Goal: Transaction & Acquisition: Purchase product/service

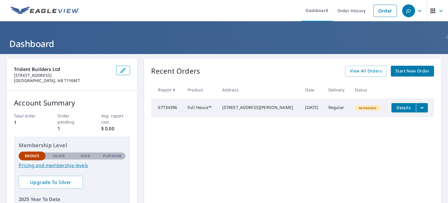
click at [418, 108] on icon "filesDropdownBtn-67734396" at bounding box center [421, 107] width 7 height 7
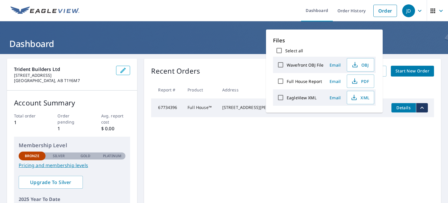
click at [278, 201] on div "Recent Orders View All Orders Start New Order Report # Product Address Date Del…" at bounding box center [292, 147] width 297 height 177
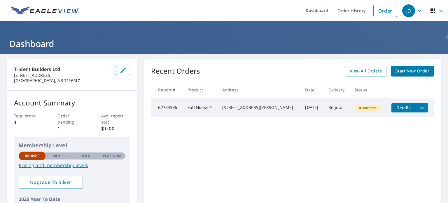
click at [408, 66] on link "Start New Order" at bounding box center [412, 71] width 43 height 11
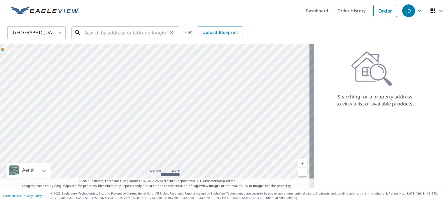
click at [94, 31] on input "text" at bounding box center [125, 32] width 83 height 16
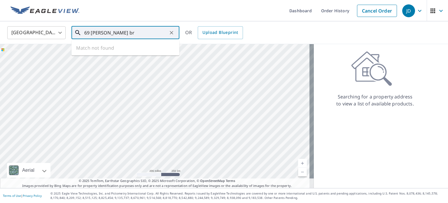
type input "69 [PERSON_NAME] br"
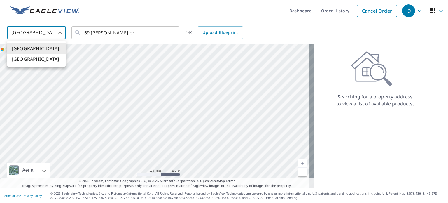
click at [61, 33] on body "JD JD Dashboard Order History Cancel Order JD [GEOGRAPHIC_DATA] [GEOGRAPHIC_DAT…" at bounding box center [224, 101] width 448 height 203
click at [43, 58] on li "[GEOGRAPHIC_DATA]" at bounding box center [36, 59] width 58 height 10
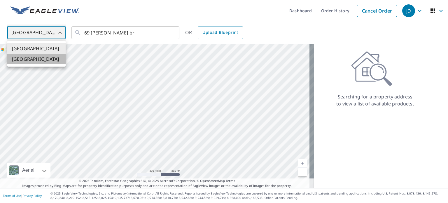
type input "CA"
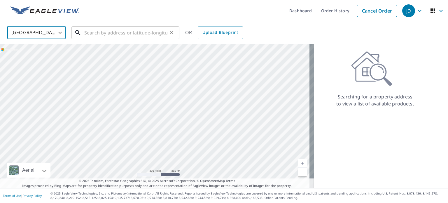
click at [138, 34] on input "text" at bounding box center [125, 32] width 83 height 16
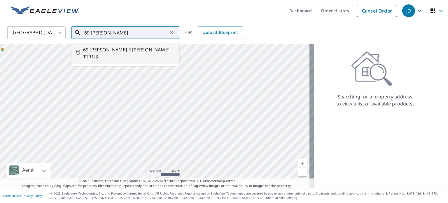
click at [142, 48] on span "69 [PERSON_NAME] E [PERSON_NAME] T1R1J3" at bounding box center [129, 53] width 92 height 14
type input "69 [PERSON_NAME] E [PERSON_NAME] T1R1J3"
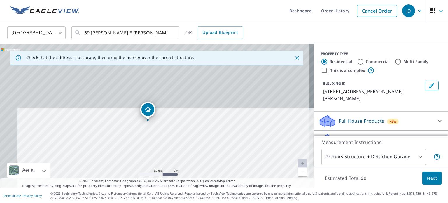
drag, startPoint x: 166, startPoint y: 82, endPoint x: 133, endPoint y: 157, distance: 82.0
click at [134, 157] on div "69 [PERSON_NAME] E [PERSON_NAME] T1R1J3" at bounding box center [157, 116] width 314 height 144
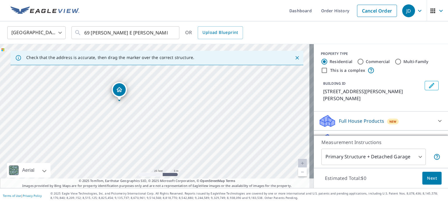
drag, startPoint x: 175, startPoint y: 138, endPoint x: 146, endPoint y: 118, distance: 34.8
click at [146, 118] on div "69 [PERSON_NAME] E [PERSON_NAME] T1R1J3" at bounding box center [157, 116] width 314 height 144
drag, startPoint x: 117, startPoint y: 89, endPoint x: 153, endPoint y: 86, distance: 36.3
click at [394, 62] on input "Multi-Family" at bounding box center [397, 61] width 7 height 7
radio input "true"
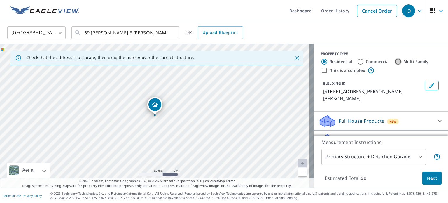
type input "2"
click at [322, 62] on input "Residential" at bounding box center [324, 61] width 7 height 7
radio input "true"
type input "1"
click at [395, 60] on input "Multi-Family" at bounding box center [397, 61] width 7 height 7
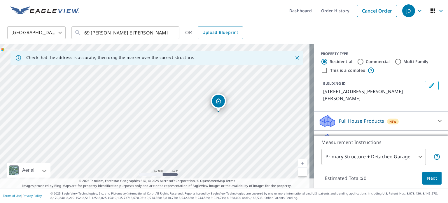
radio input "true"
type input "2"
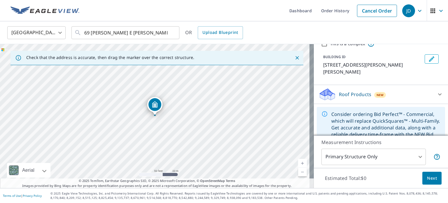
scroll to position [35, 0]
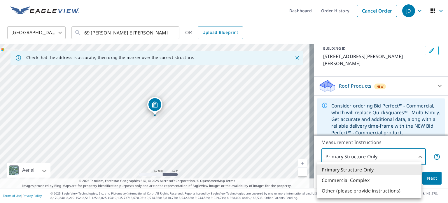
click at [412, 158] on body "JD JD Dashboard Order History Cancel Order JD Canada CA ​ 69 [PERSON_NAME] E [P…" at bounding box center [224, 101] width 448 height 203
click at [419, 154] on div at bounding box center [224, 101] width 448 height 203
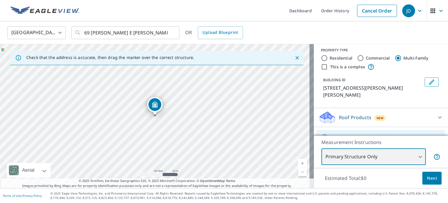
scroll to position [0, 0]
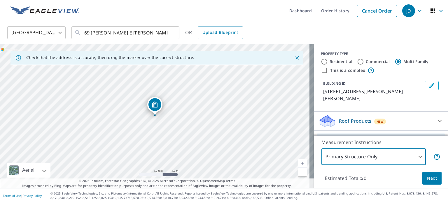
click at [436, 117] on icon at bounding box center [439, 120] width 7 height 7
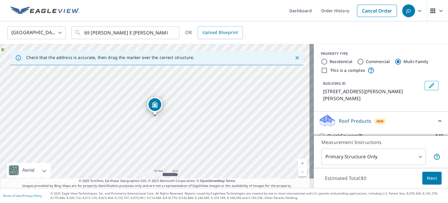
click at [436, 117] on icon at bounding box center [439, 120] width 7 height 7
click at [322, 62] on input "Residential" at bounding box center [324, 61] width 7 height 7
radio input "true"
type input "1"
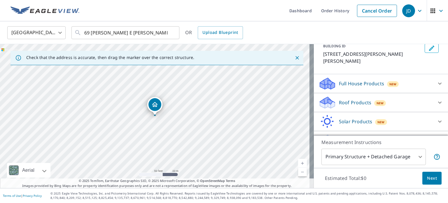
scroll to position [44, 0]
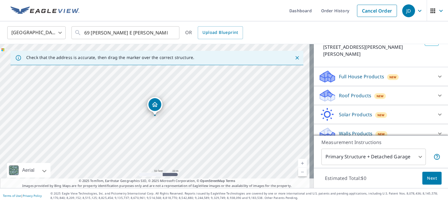
click at [409, 72] on div "Full House Products New" at bounding box center [375, 77] width 114 height 14
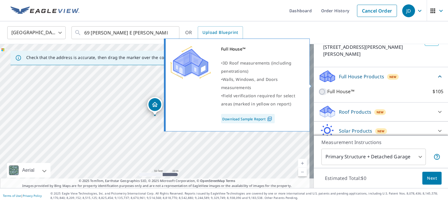
click at [318, 88] on input "Full House™ $105" at bounding box center [322, 91] width 9 height 7
checkbox input "true"
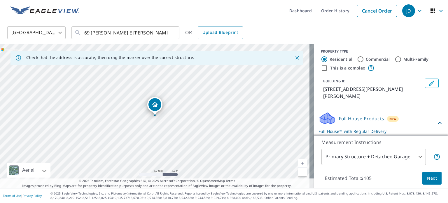
scroll to position [0, 0]
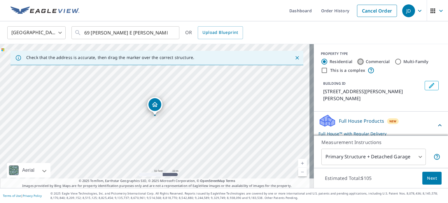
click at [358, 62] on input "Commercial" at bounding box center [360, 61] width 7 height 7
radio input "true"
type input "4"
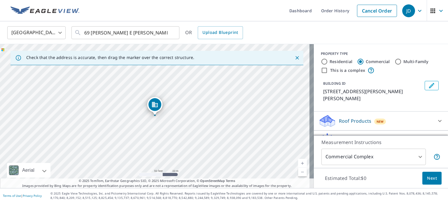
click at [394, 60] on input "Multi-Family" at bounding box center [397, 61] width 7 height 7
radio input "true"
type input "2"
click at [322, 60] on input "Residential" at bounding box center [324, 61] width 7 height 7
radio input "true"
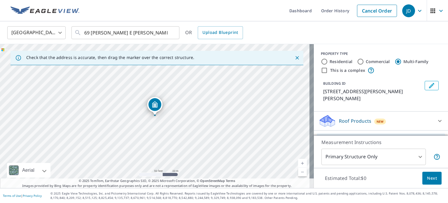
type input "1"
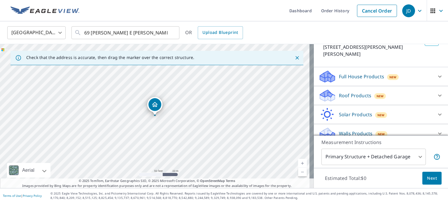
click at [406, 70] on div "Full House Products New" at bounding box center [375, 77] width 114 height 14
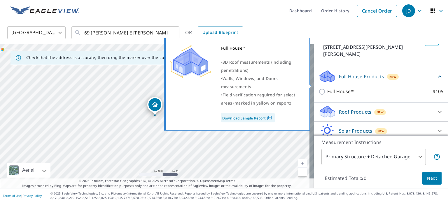
click at [318, 88] on input "Full House™ $105" at bounding box center [322, 91] width 9 height 7
checkbox input "true"
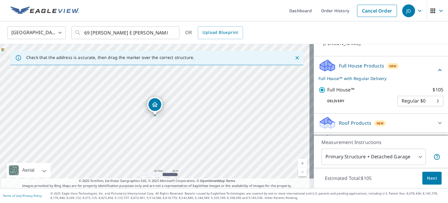
scroll to position [73, 0]
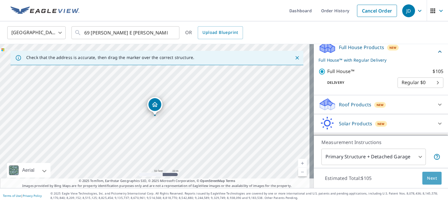
click at [430, 180] on span "Next" at bounding box center [432, 177] width 10 height 7
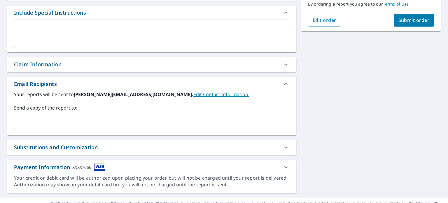
scroll to position [164, 0]
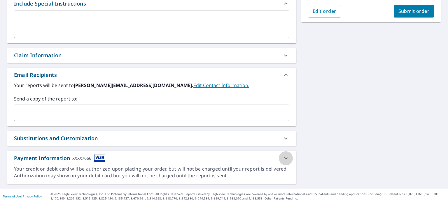
click at [285, 158] on icon at bounding box center [285, 157] width 7 height 7
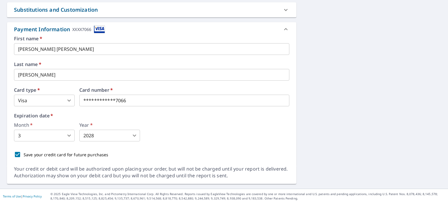
scroll to position [234, 0]
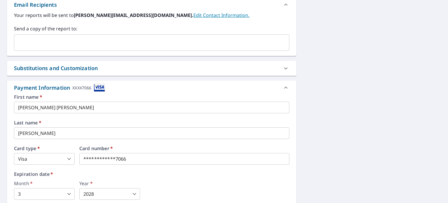
click at [284, 87] on icon at bounding box center [285, 87] width 3 height 2
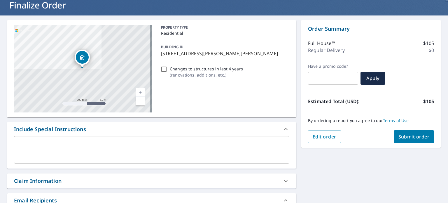
scroll to position [0, 0]
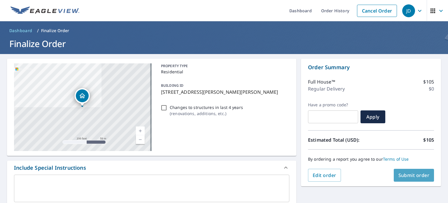
click at [409, 175] on span "Submit order" at bounding box center [413, 175] width 31 height 6
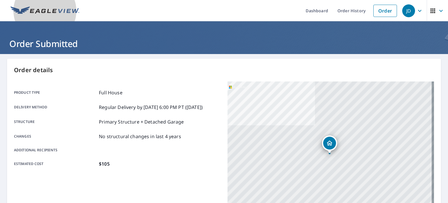
click at [61, 10] on img at bounding box center [44, 10] width 69 height 9
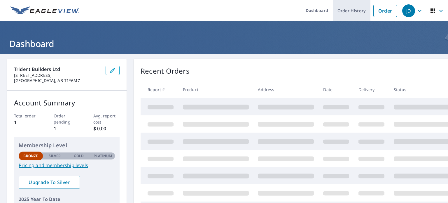
click at [338, 13] on link "Order History" at bounding box center [352, 10] width 38 height 21
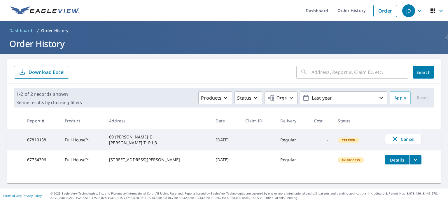
click at [412, 159] on icon "filesDropdownBtn-67734396" at bounding box center [415, 159] width 7 height 7
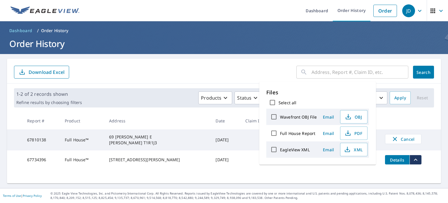
click at [312, 173] on div "​ Search Download Excel 1-2 of 2 records shown Refine results by choosing filte…" at bounding box center [224, 121] width 434 height 124
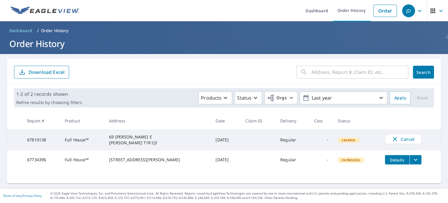
click at [240, 164] on td at bounding box center [257, 159] width 35 height 19
click at [138, 161] on div "[STREET_ADDRESS][PERSON_NAME]" at bounding box center [157, 160] width 97 height 6
click at [41, 161] on td "67734396" at bounding box center [41, 159] width 38 height 19
click at [147, 161] on div "[STREET_ADDRESS][PERSON_NAME]" at bounding box center [157, 160] width 97 height 6
